Goal: Use online tool/utility

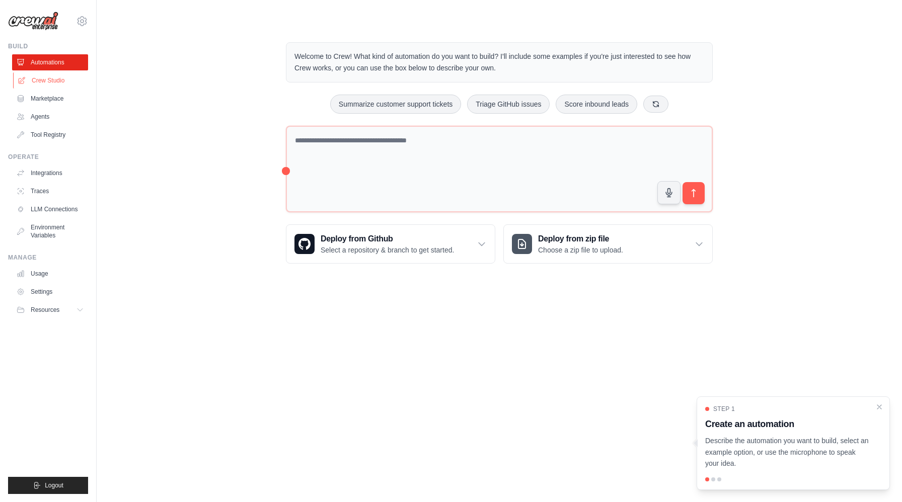
click at [48, 81] on link "Crew Studio" at bounding box center [51, 80] width 76 height 16
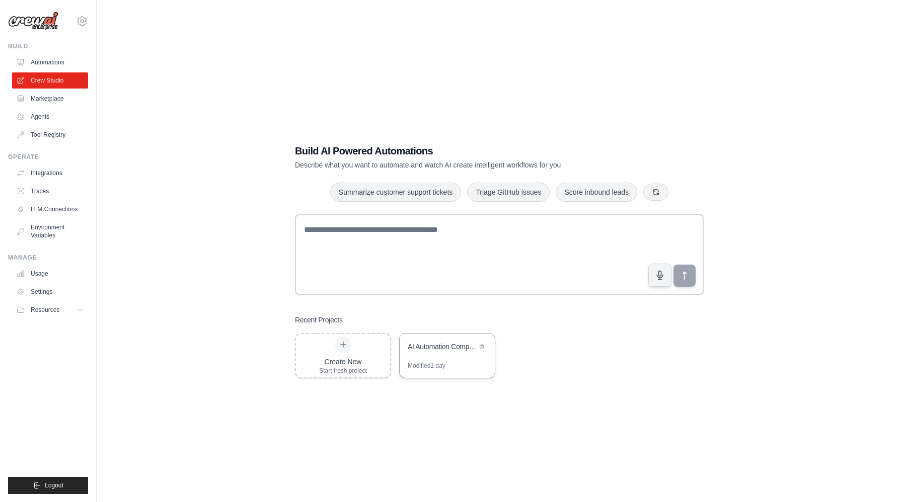
click at [434, 355] on div "AI Automation Company Analysis - Porter's Five Forces" at bounding box center [446, 348] width 95 height 28
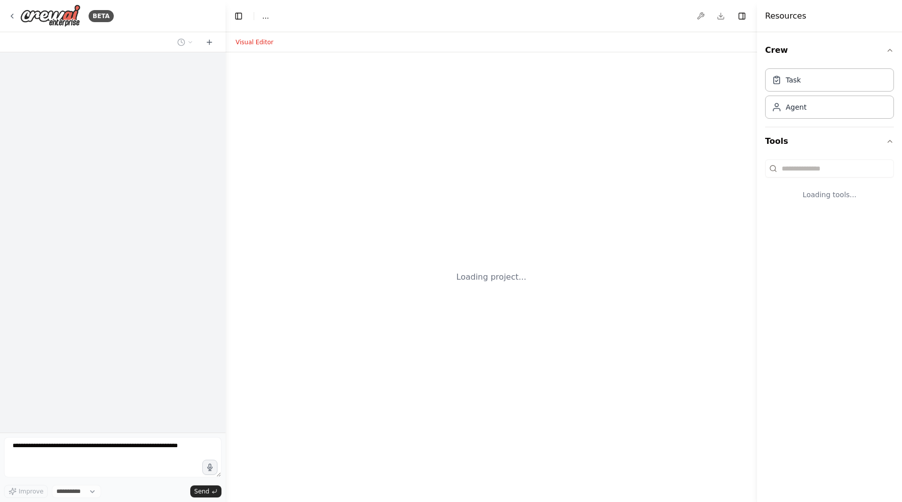
select select "****"
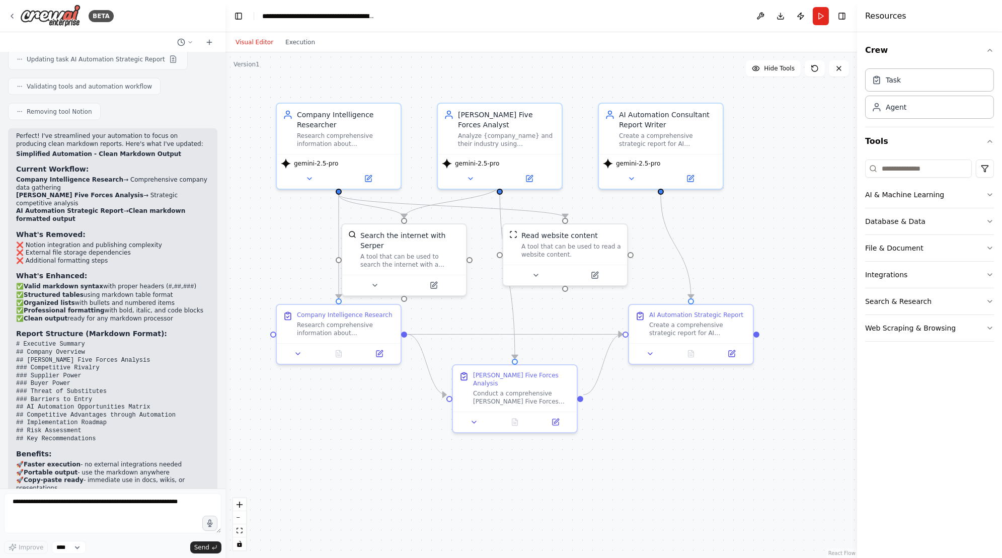
scroll to position [3201, 0]
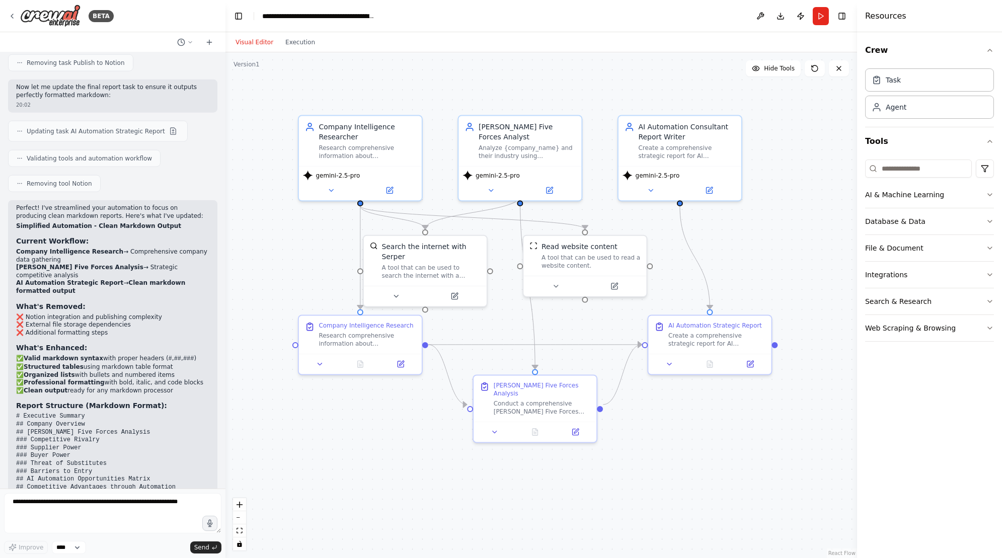
drag, startPoint x: 658, startPoint y: 269, endPoint x: 677, endPoint y: 280, distance: 22.1
click at [677, 280] on div ".deletable-edge-delete-btn { width: 20px; height: 20px; border: 0px solid #ffff…" at bounding box center [540, 305] width 631 height 506
